Goal: Task Accomplishment & Management: Use online tool/utility

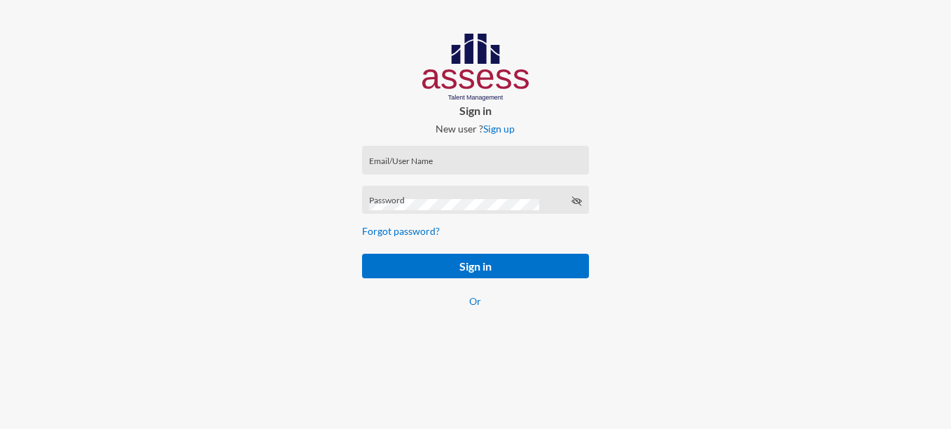
click at [415, 166] on input "Email/User Name" at bounding box center [475, 164] width 213 height 11
click at [703, 161] on div at bounding box center [792, 184] width 317 height 368
click at [451, 162] on input "Email/User Name" at bounding box center [475, 164] width 213 height 11
paste input "mhspl17824"
type input "mhspl17824"
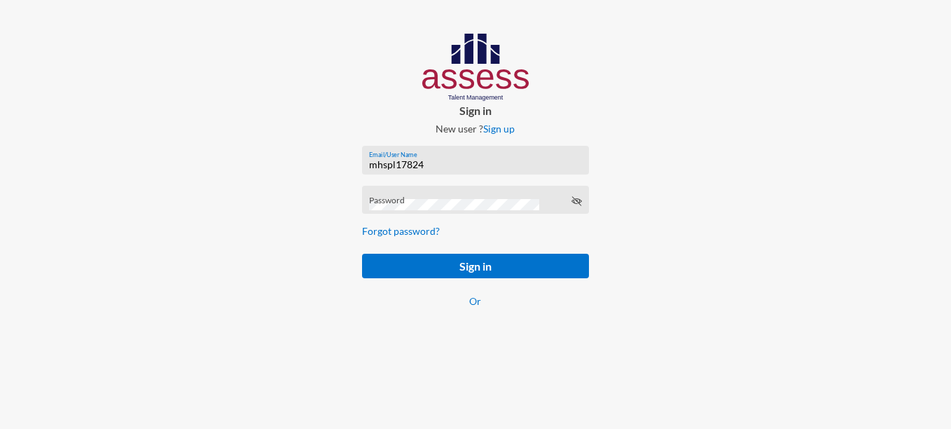
click at [753, 162] on div at bounding box center [792, 184] width 317 height 368
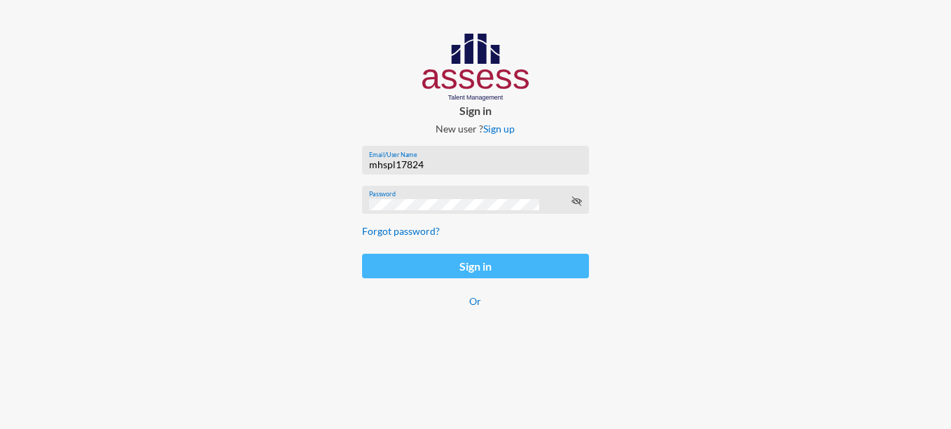
click at [543, 265] on button "Sign in" at bounding box center [476, 266] width 228 height 25
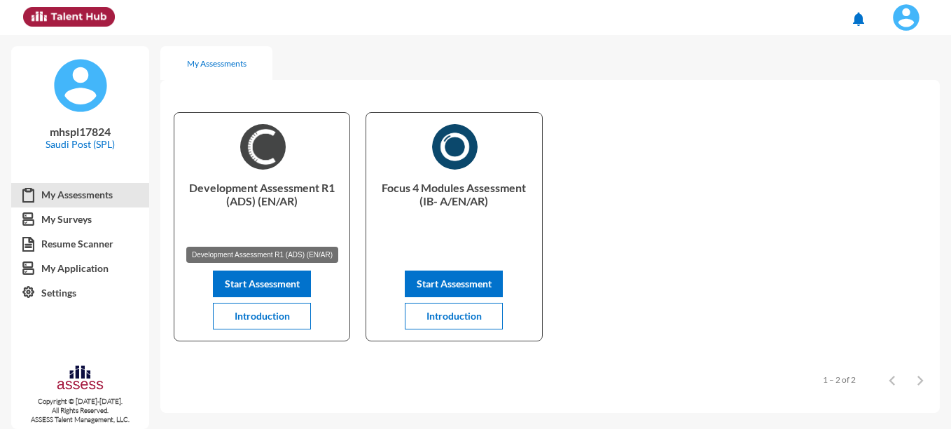
click at [265, 195] on p "Development Assessment R1 (ADS) (EN/AR)" at bounding box center [262, 209] width 153 height 56
copy div "Development Assessment R1 (ADS) (EN/AR) Start Assessment Introduction"
click at [702, 280] on div "Development Assessment R1 (ADS) (EN/AR) Start Assessment Introduction Focus 4 M…" at bounding box center [549, 226] width 779 height 267
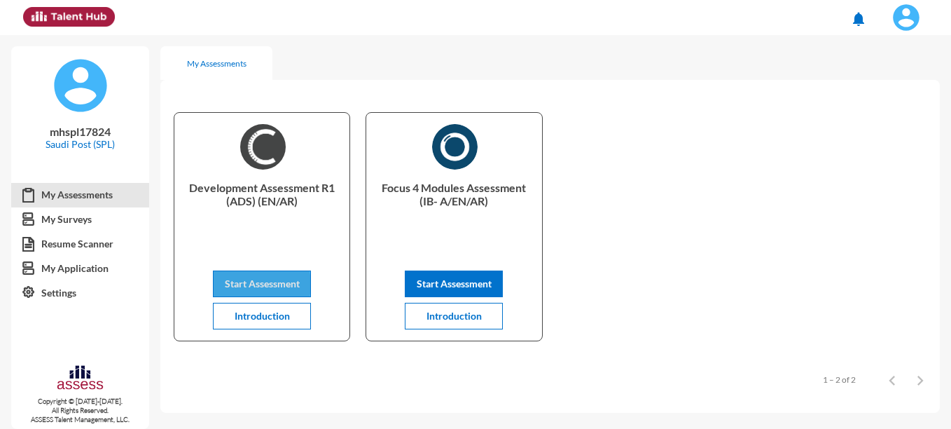
click at [255, 284] on span "Start Assessment" at bounding box center [262, 283] width 75 height 12
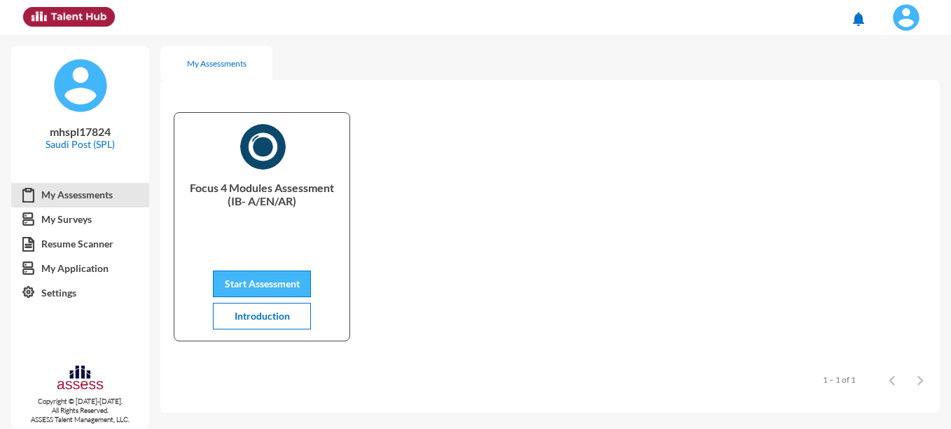
click at [283, 285] on span "Start Assessment" at bounding box center [262, 283] width 75 height 12
